Goal: Use online tool/utility: Utilize a website feature to perform a specific function

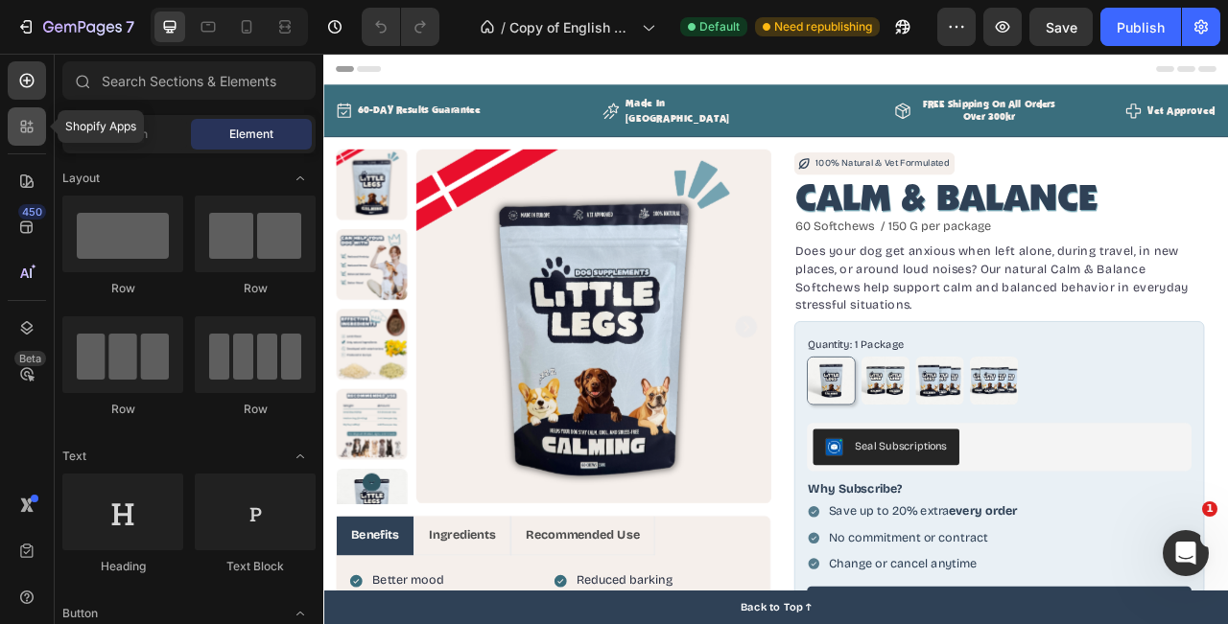
click at [22, 126] on icon at bounding box center [26, 126] width 19 height 19
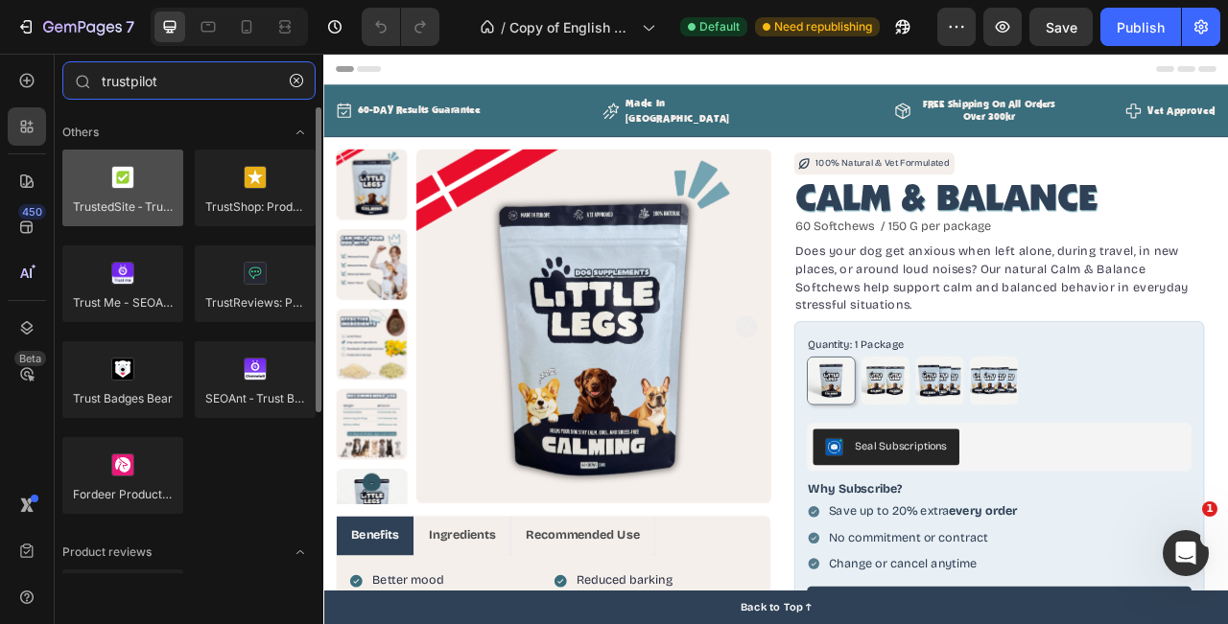
type input "trustpilot"
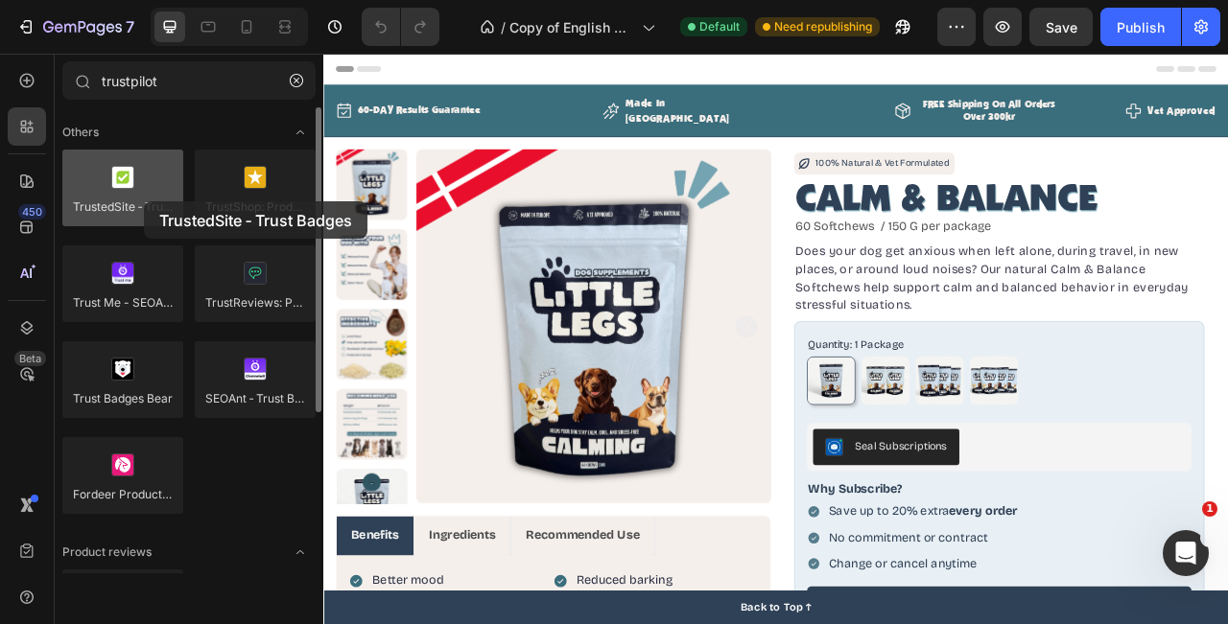
drag, startPoint x: 152, startPoint y: 214, endPoint x: 144, endPoint y: 200, distance: 15.5
click at [144, 200] on div at bounding box center [122, 188] width 121 height 77
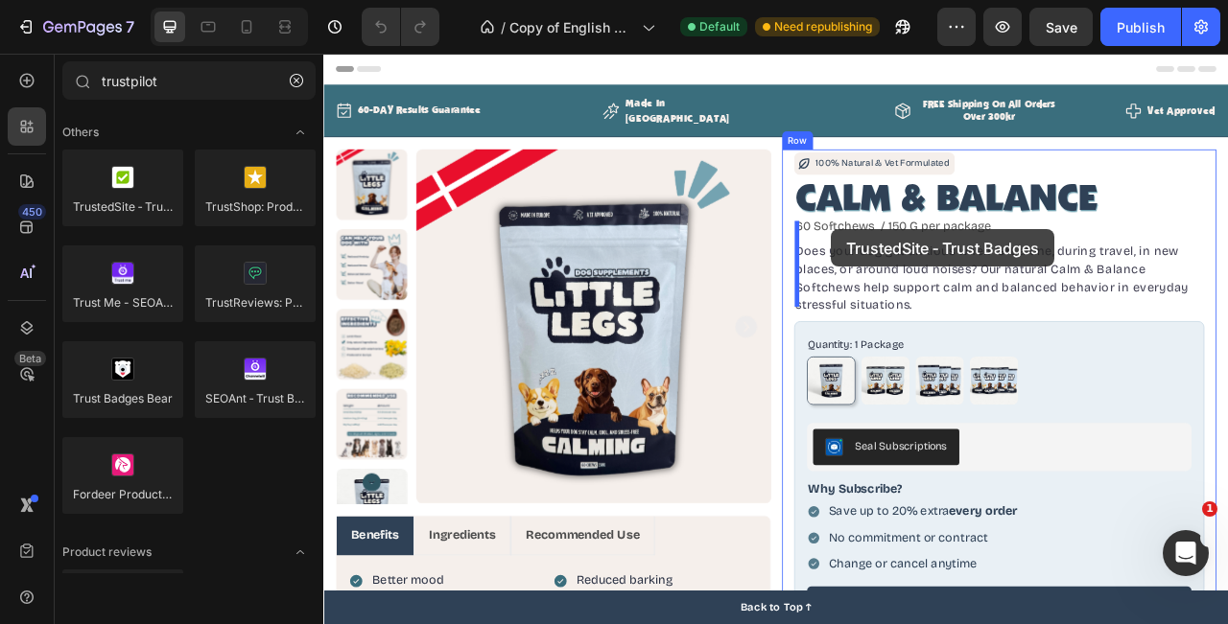
drag, startPoint x: 467, startPoint y: 254, endPoint x: 968, endPoint y: 276, distance: 501.2
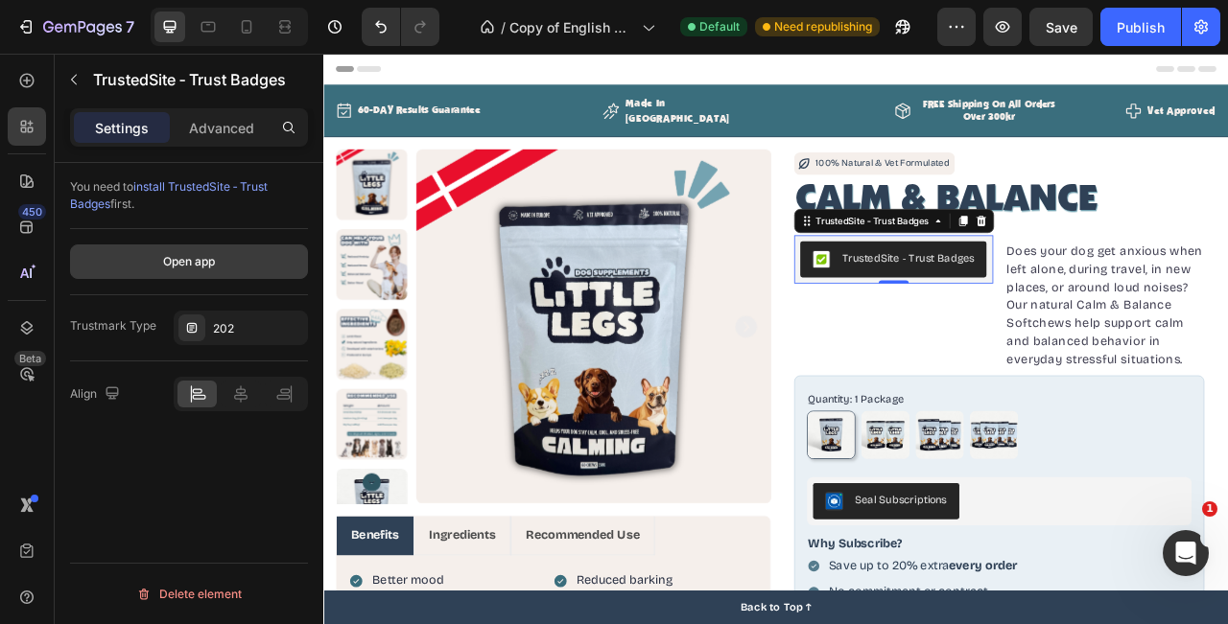
click at [208, 262] on div "Open app" at bounding box center [189, 261] width 52 height 17
click at [1157, 259] on icon at bounding box center [1159, 266] width 15 height 15
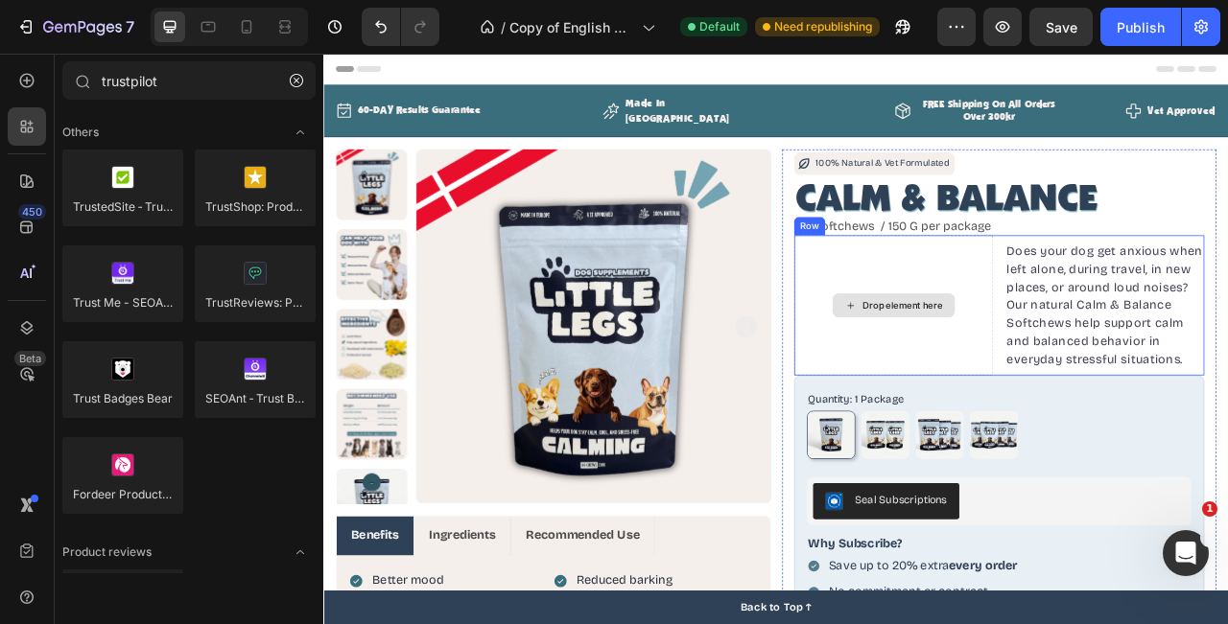
click at [1093, 302] on div "Drop element here" at bounding box center [1048, 374] width 253 height 178
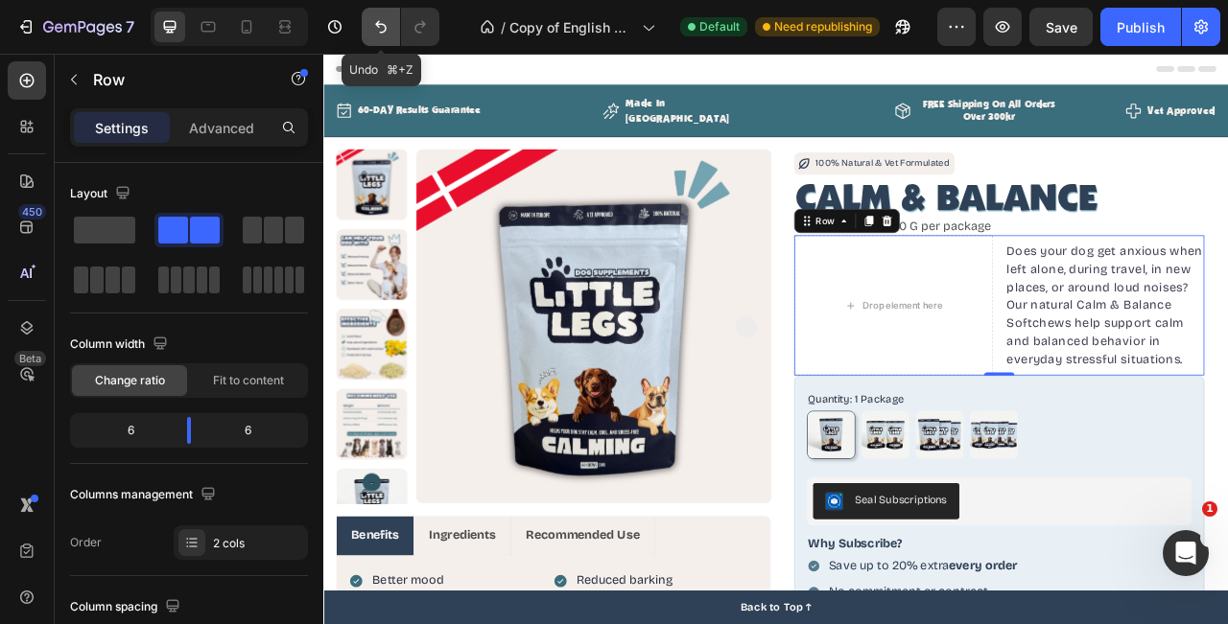
click at [374, 26] on icon "Undo/Redo" at bounding box center [380, 26] width 19 height 19
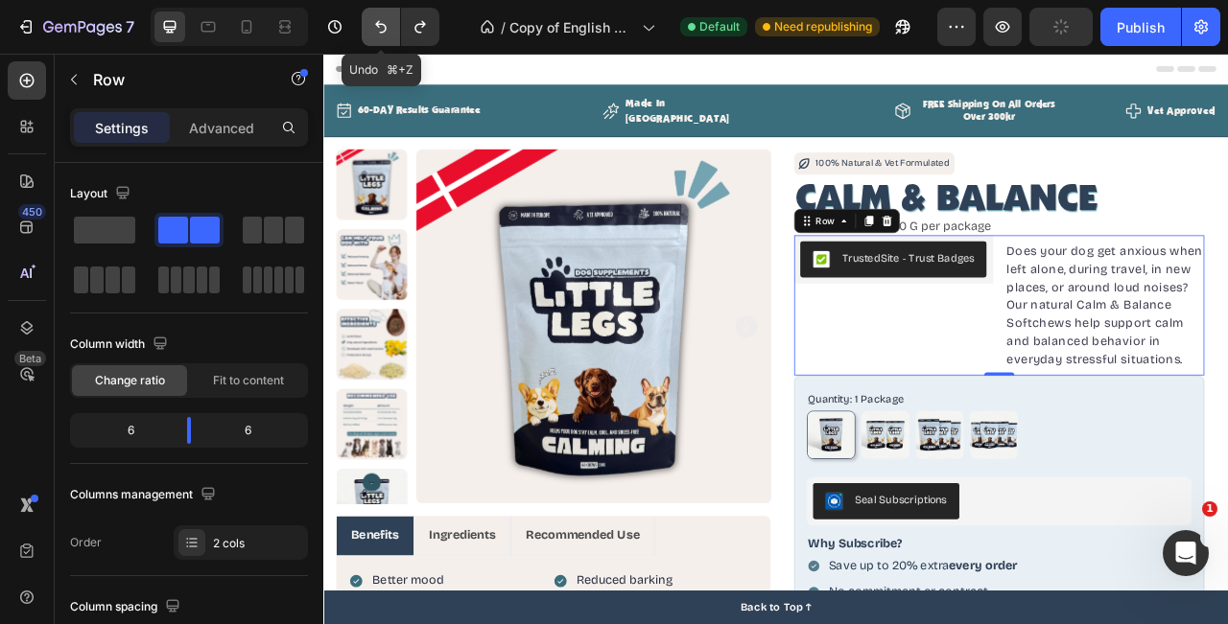
click at [374, 26] on icon "Undo/Redo" at bounding box center [380, 26] width 19 height 19
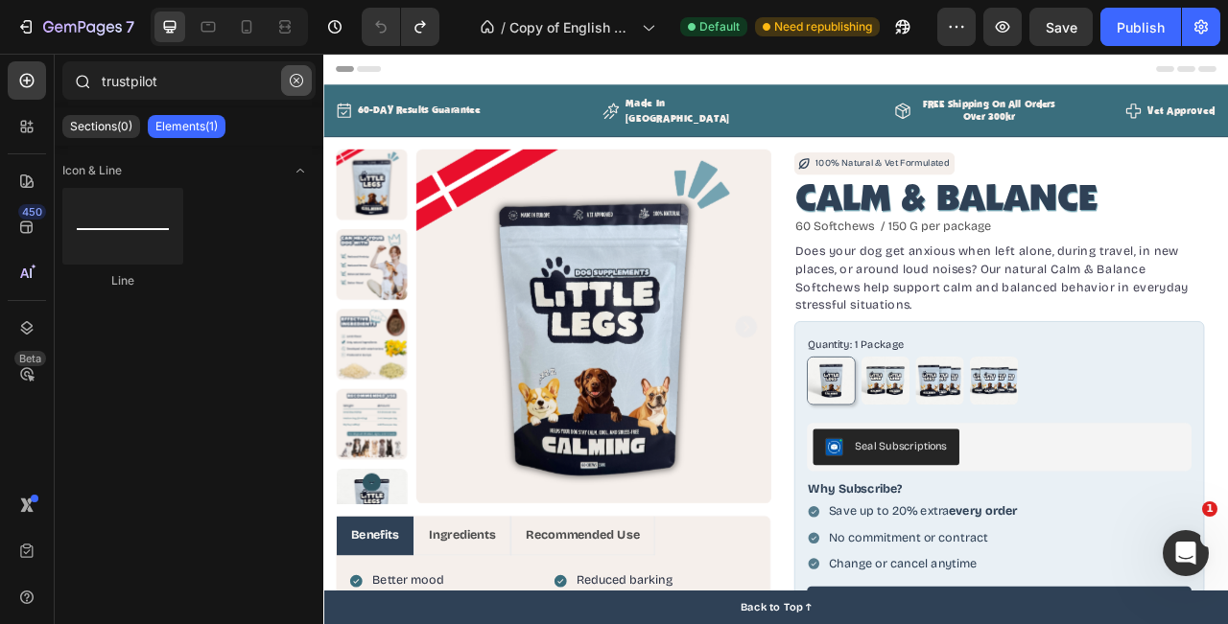
click at [291, 88] on button "button" at bounding box center [296, 80] width 31 height 31
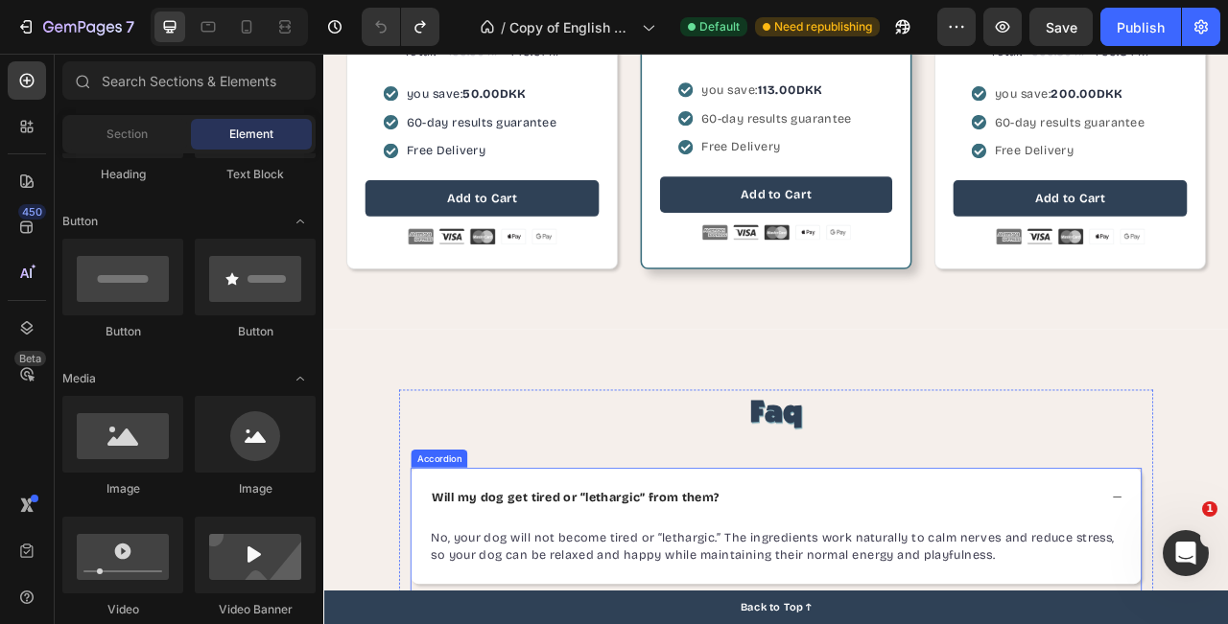
scroll to position [4044, 0]
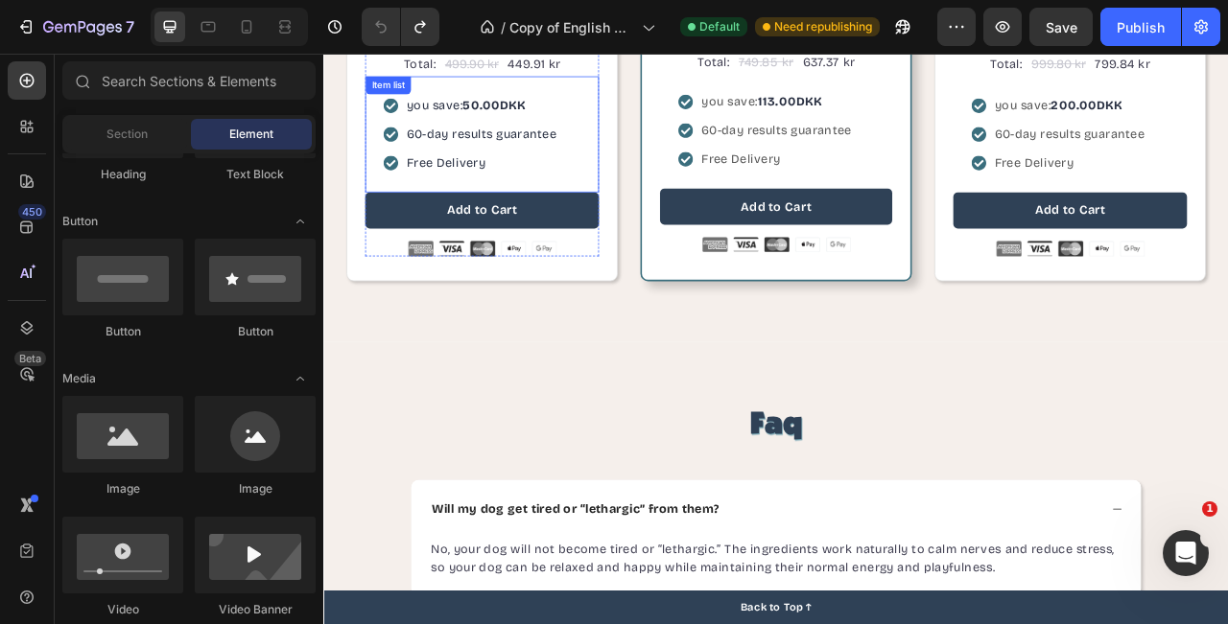
click at [552, 116] on strong "50.00DKK" at bounding box center [541, 119] width 81 height 18
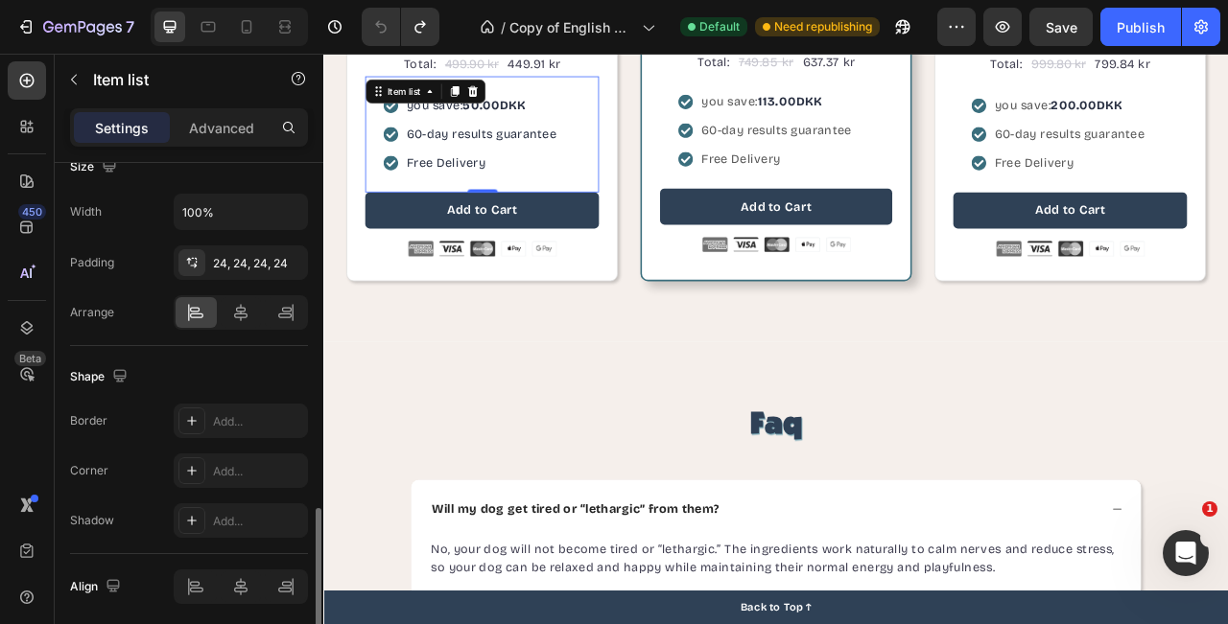
scroll to position [1256, 0]
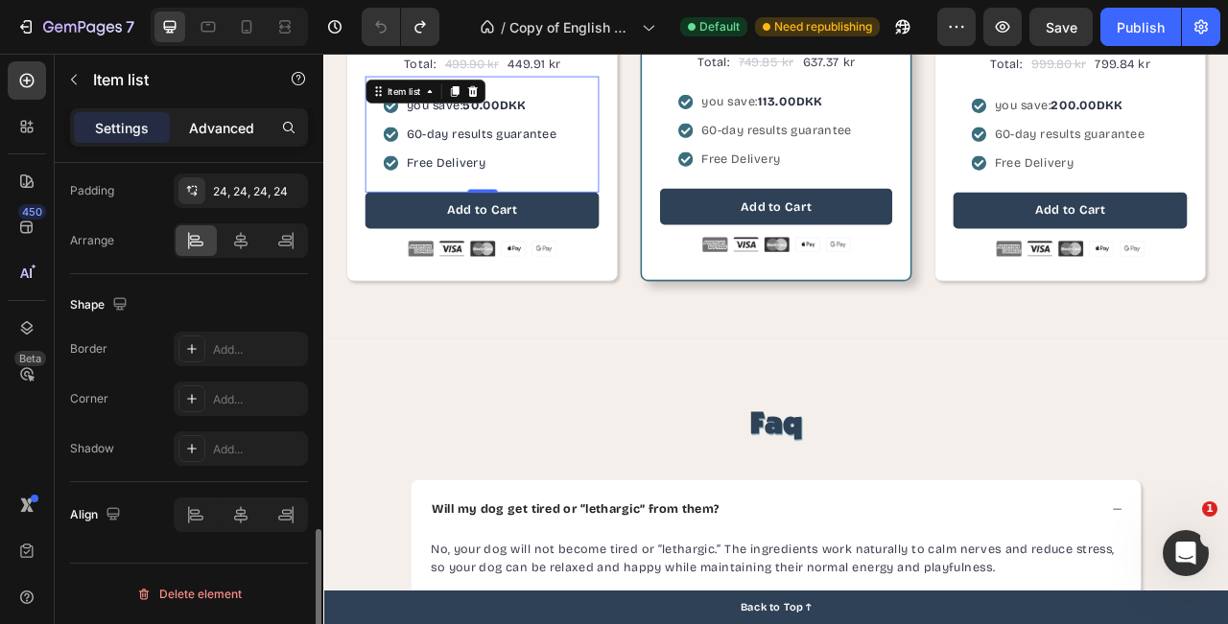
click at [193, 133] on p "Advanced" at bounding box center [221, 128] width 65 height 20
type input "100%"
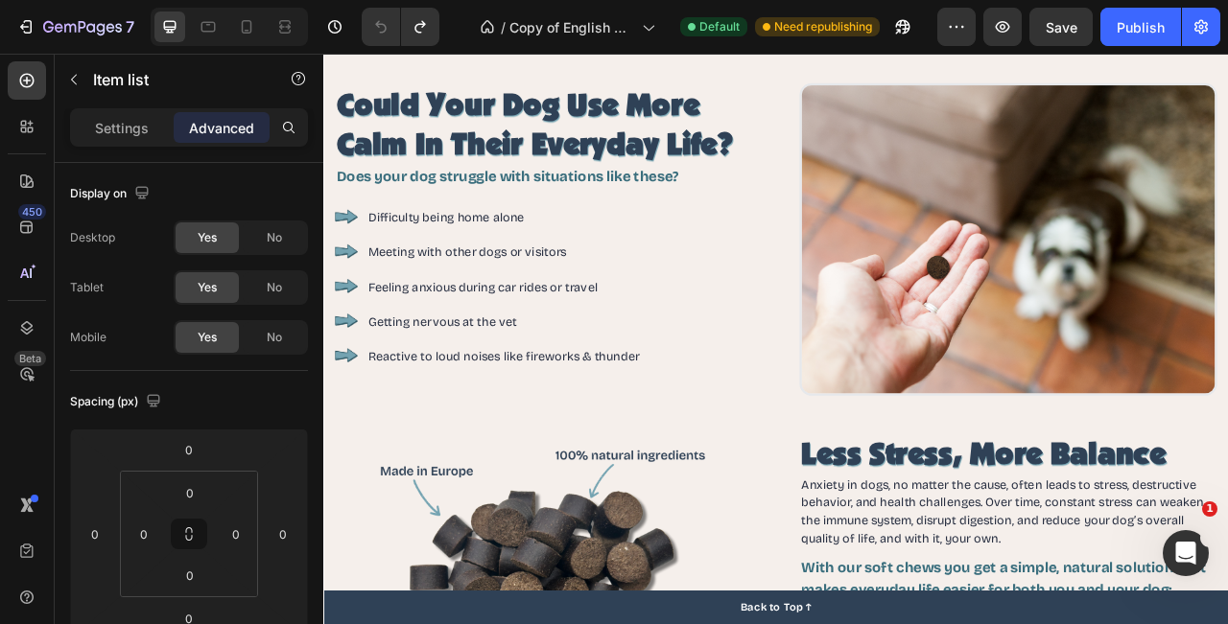
scroll to position [0, 0]
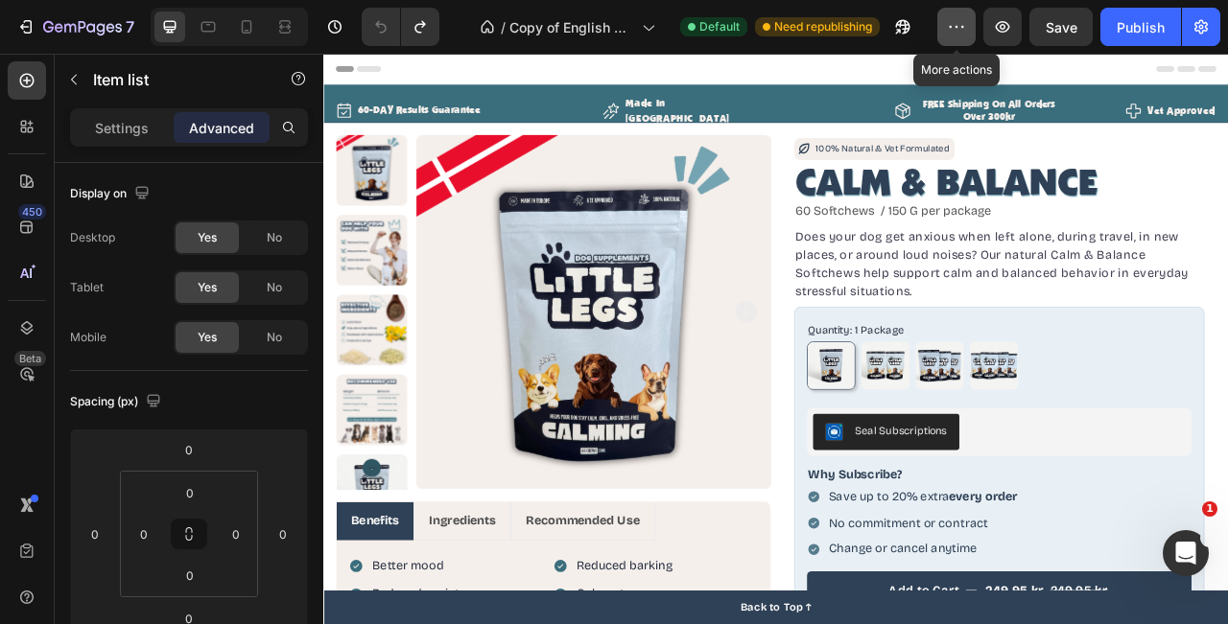
click at [954, 33] on icon "button" at bounding box center [956, 26] width 19 height 19
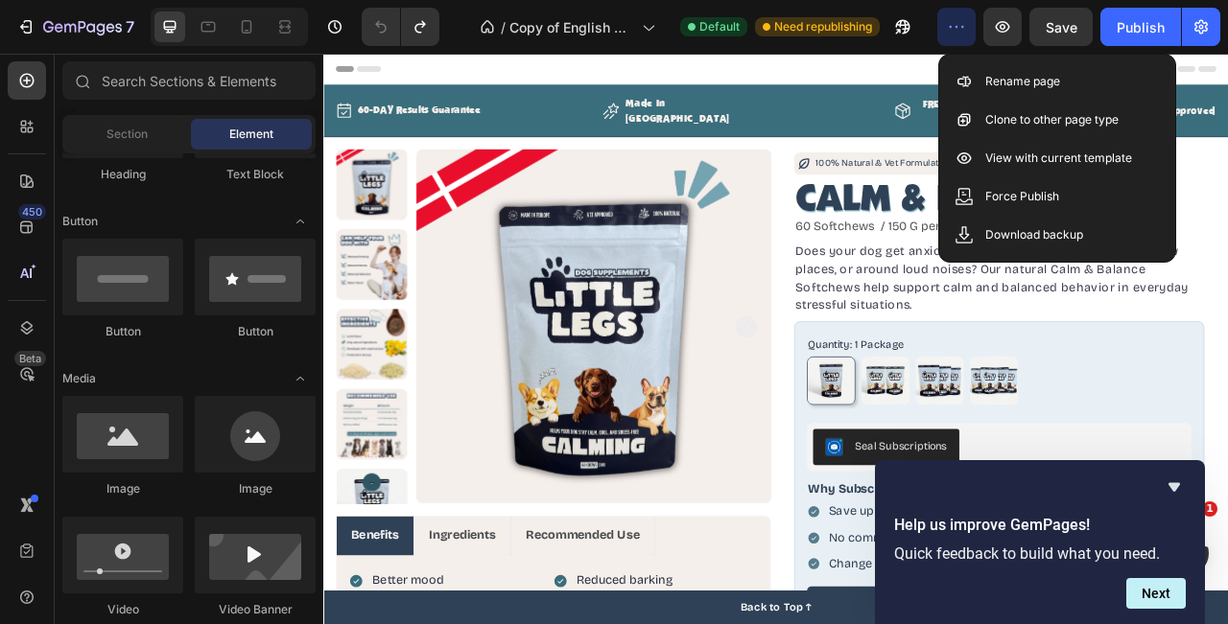
click at [953, 89] on div "Header" at bounding box center [899, 73] width 1120 height 38
